Goal: Task Accomplishment & Management: Manage account settings

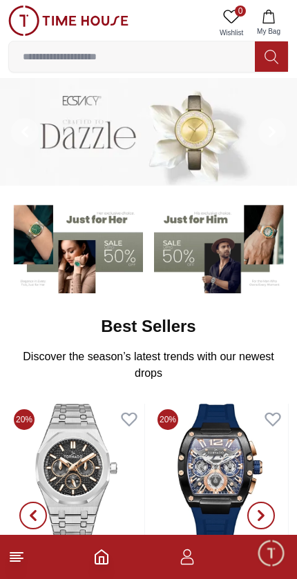
click at [186, 560] on icon "button" at bounding box center [187, 556] width 17 height 17
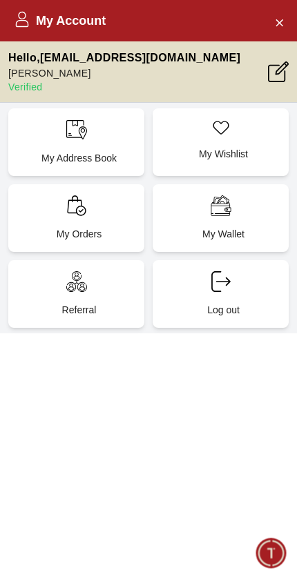
click at [39, 21] on h2 "My Account" at bounding box center [60, 20] width 92 height 19
click at [200, 231] on p "My Wallet" at bounding box center [222, 234] width 119 height 14
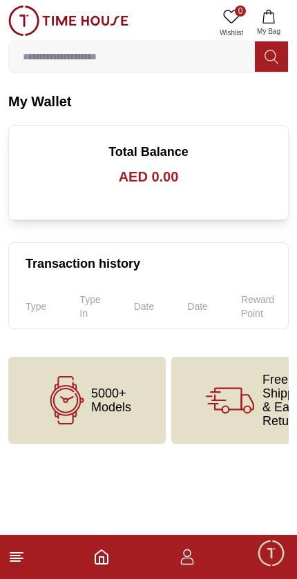
click at [22, 553] on line at bounding box center [16, 553] width 12 height 0
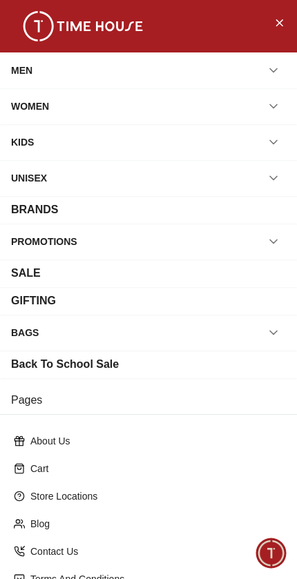
click at [276, 19] on icon "Close Menu" at bounding box center [278, 22] width 11 height 17
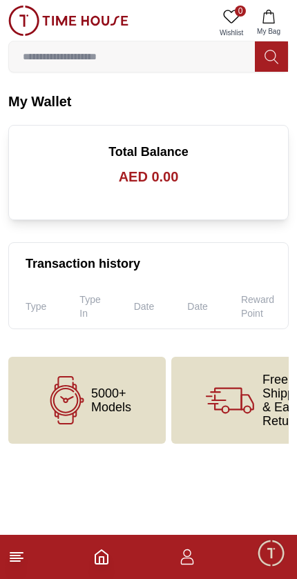
click at [202, 549] on footer at bounding box center [148, 557] width 297 height 44
click at [190, 561] on icon "button" at bounding box center [187, 556] width 17 height 17
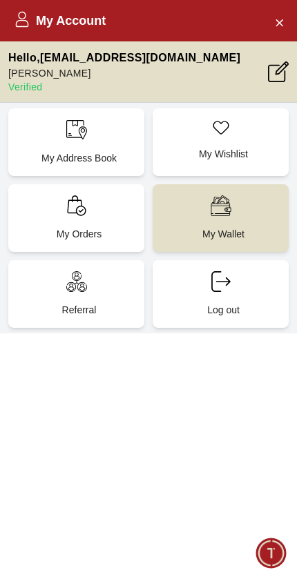
click at [43, 148] on div "My Address Book" at bounding box center [76, 142] width 136 height 68
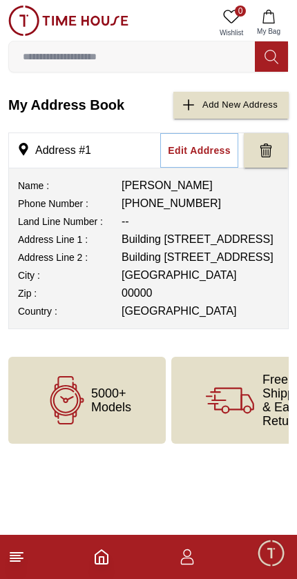
click at [23, 544] on footer at bounding box center [148, 557] width 297 height 44
click at [13, 568] on footer at bounding box center [148, 557] width 297 height 44
click at [14, 561] on line at bounding box center [15, 561] width 10 height 0
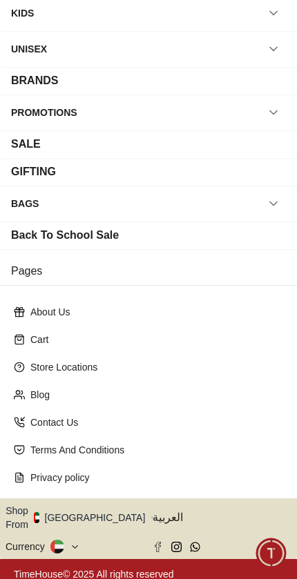
scroll to position [128, 0]
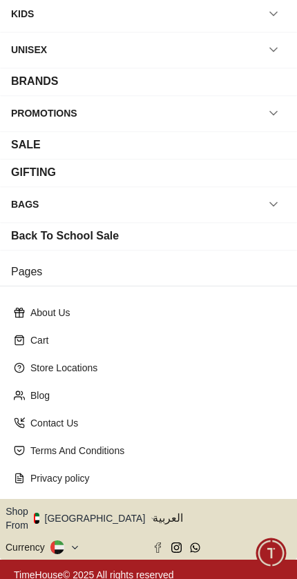
click at [87, 510] on button "Shop From [GEOGRAPHIC_DATA]" at bounding box center [81, 518] width 150 height 28
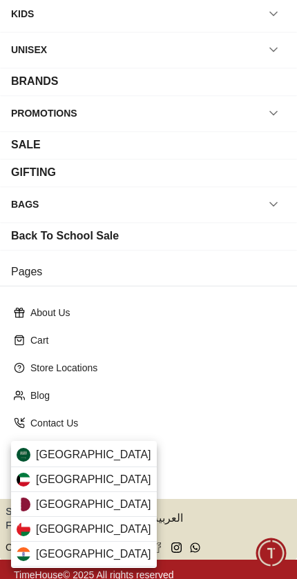
click at [28, 508] on img at bounding box center [24, 504] width 14 height 14
